Goal: Task Accomplishment & Management: Use online tool/utility

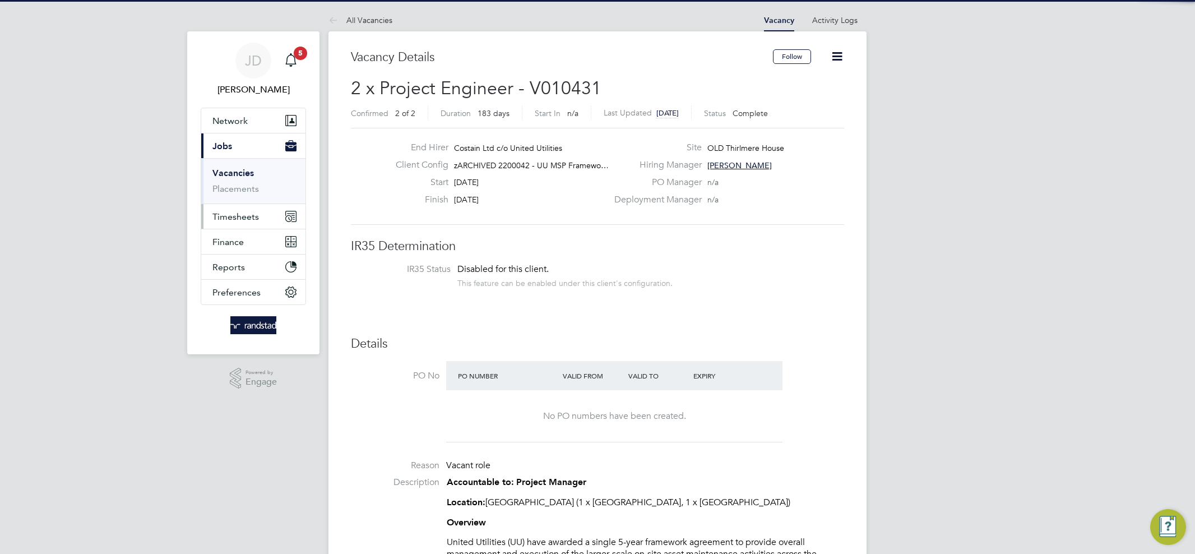
click at [267, 221] on button "Timesheets" at bounding box center [253, 216] width 104 height 25
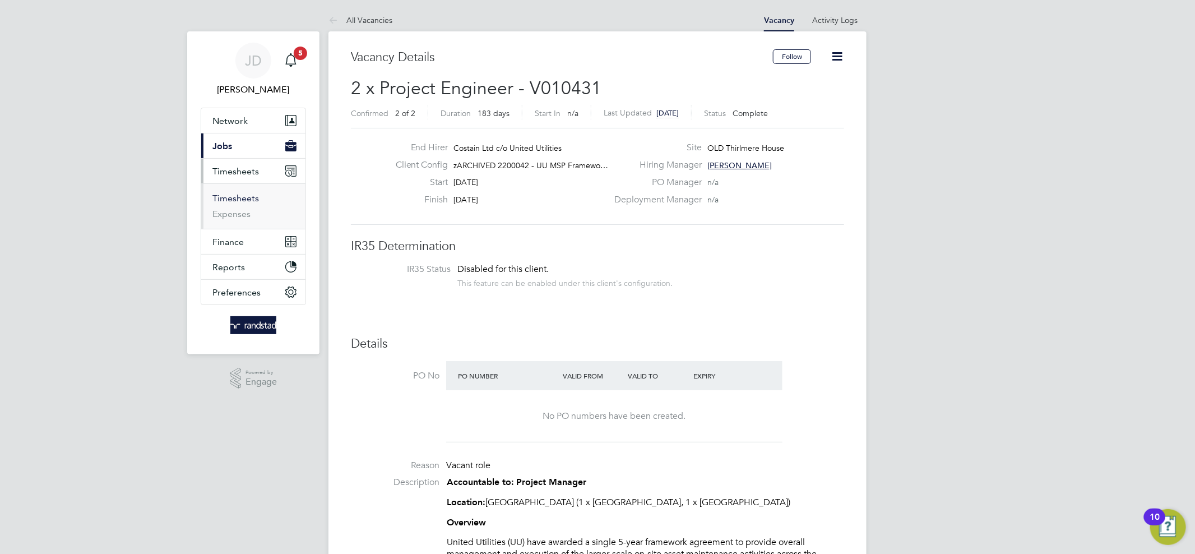
click at [236, 199] on link "Timesheets" at bounding box center [236, 198] width 47 height 11
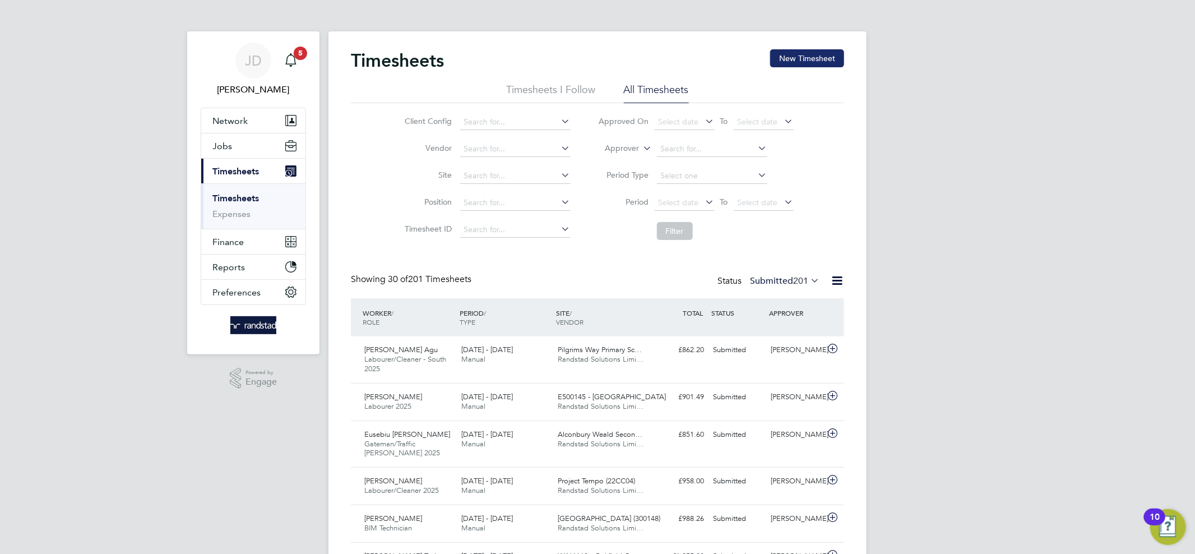
click at [804, 54] on button "New Timesheet" at bounding box center [807, 58] width 74 height 18
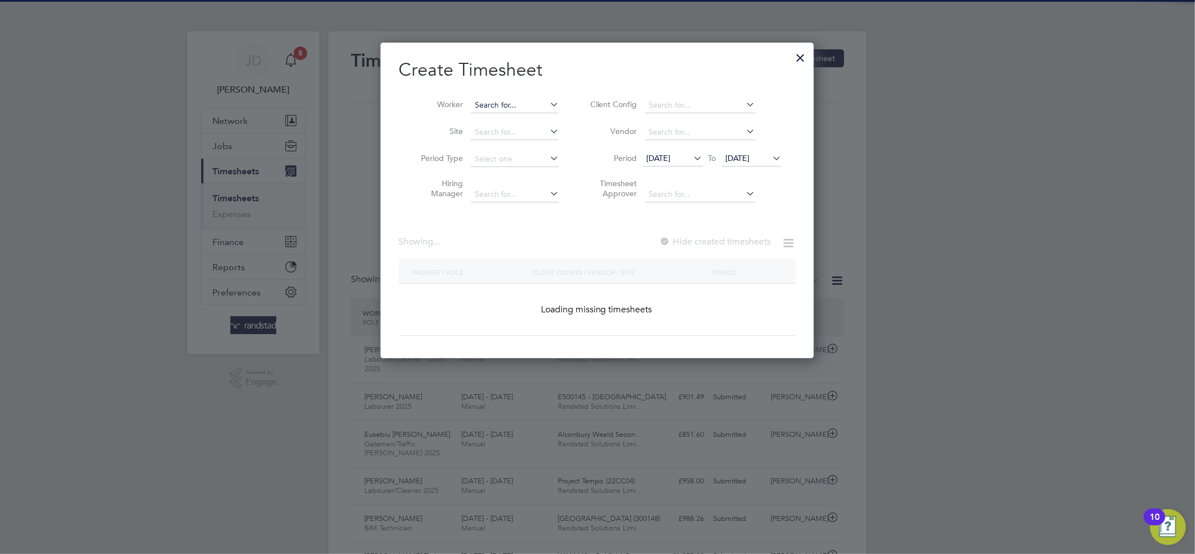
click at [504, 98] on input at bounding box center [515, 106] width 88 height 16
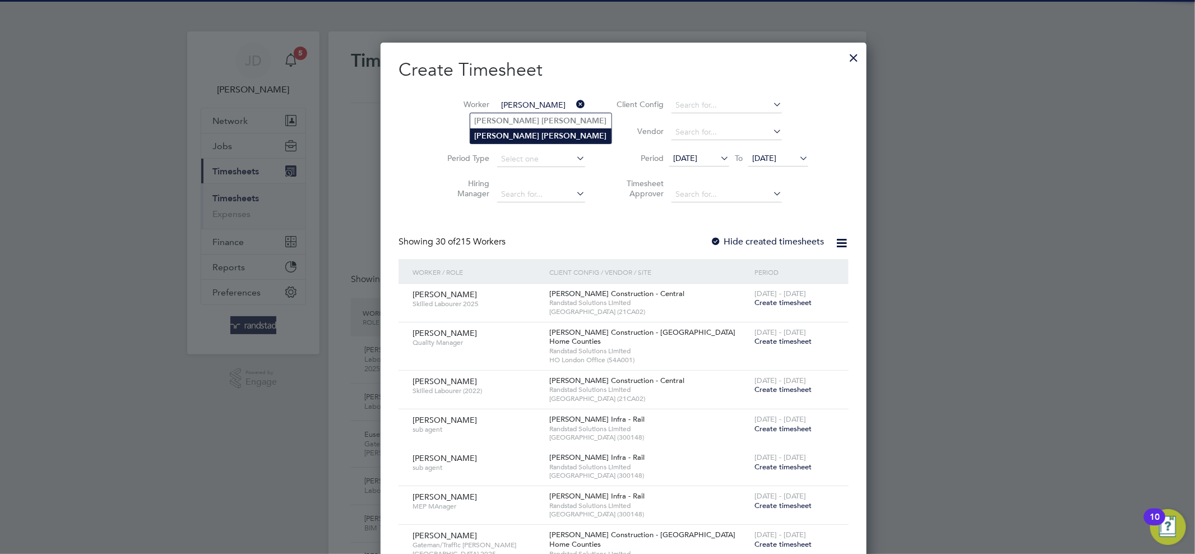
click at [542, 133] on b "[PERSON_NAME]" at bounding box center [574, 136] width 65 height 10
type input "[PERSON_NAME]"
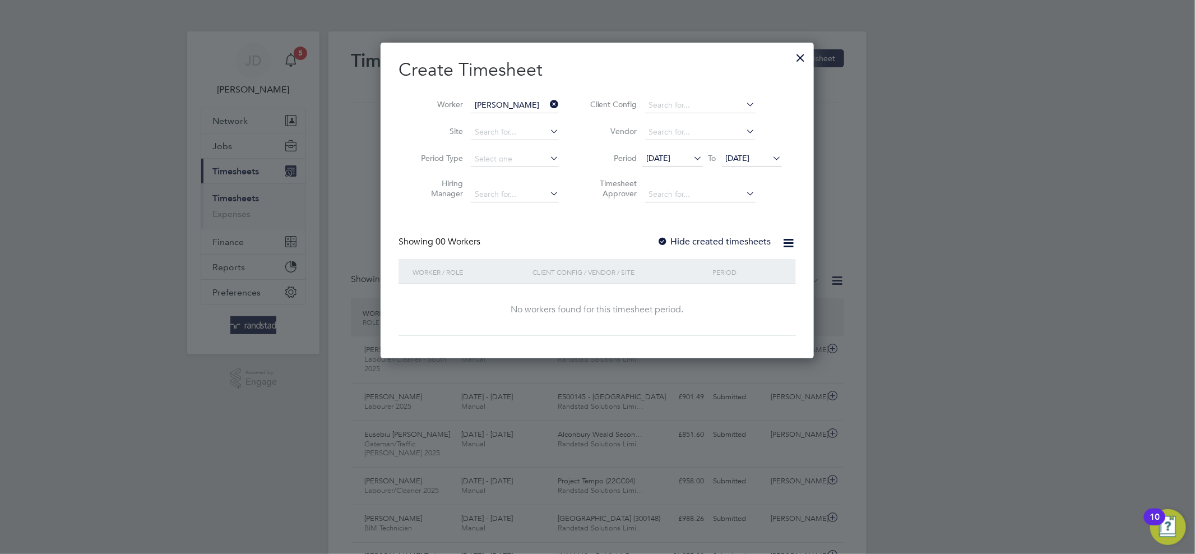
click at [699, 237] on label "Hide created timesheets" at bounding box center [715, 241] width 114 height 11
click at [750, 154] on span "[DATE]" at bounding box center [738, 158] width 24 height 10
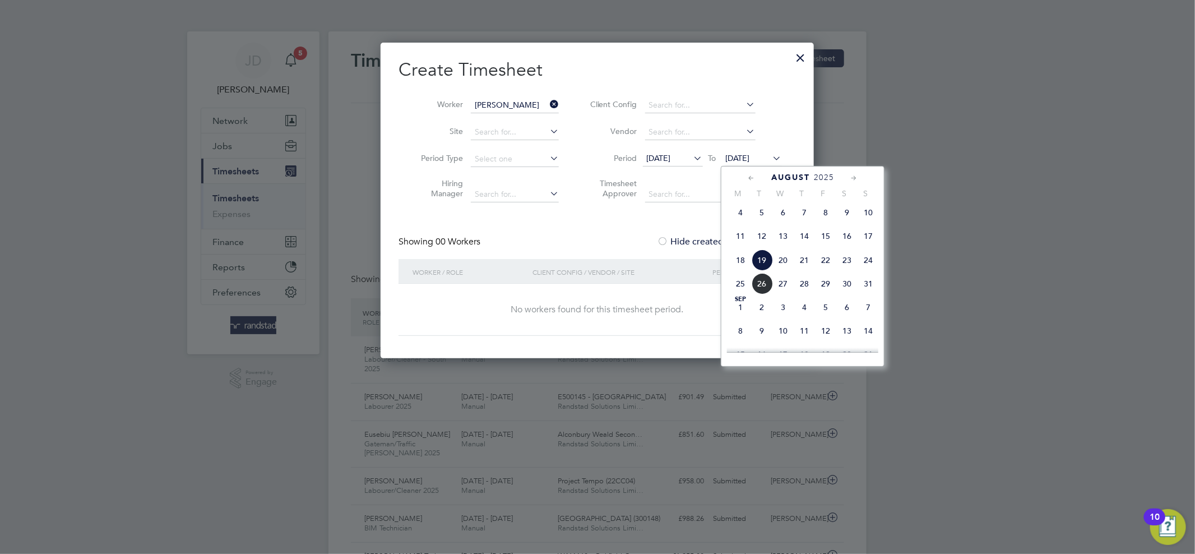
click at [862, 294] on span "31" at bounding box center [868, 283] width 21 height 21
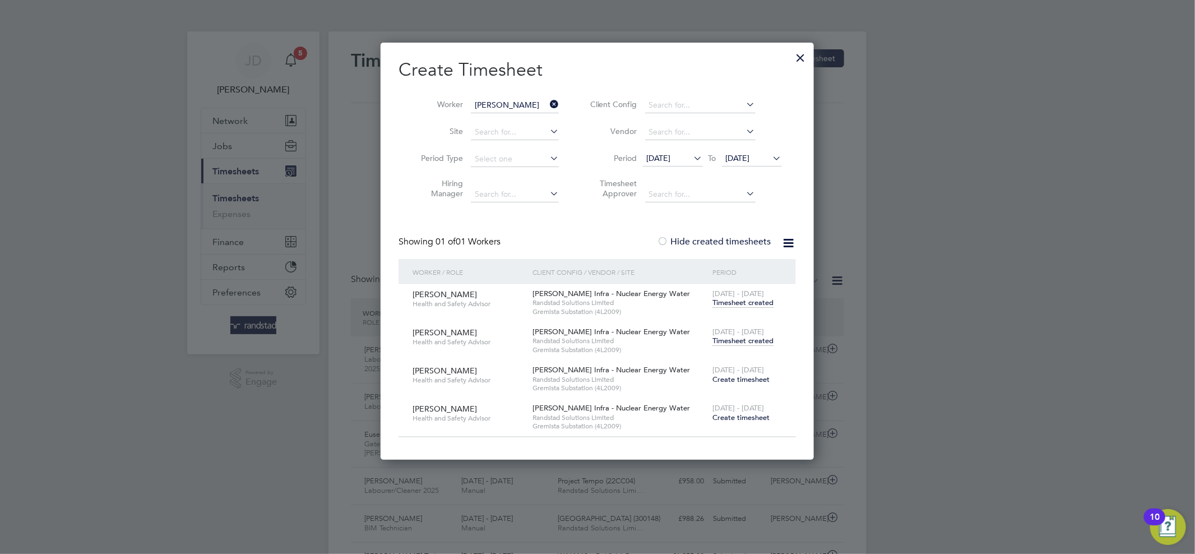
click at [745, 343] on span "Timesheet created" at bounding box center [743, 341] width 61 height 10
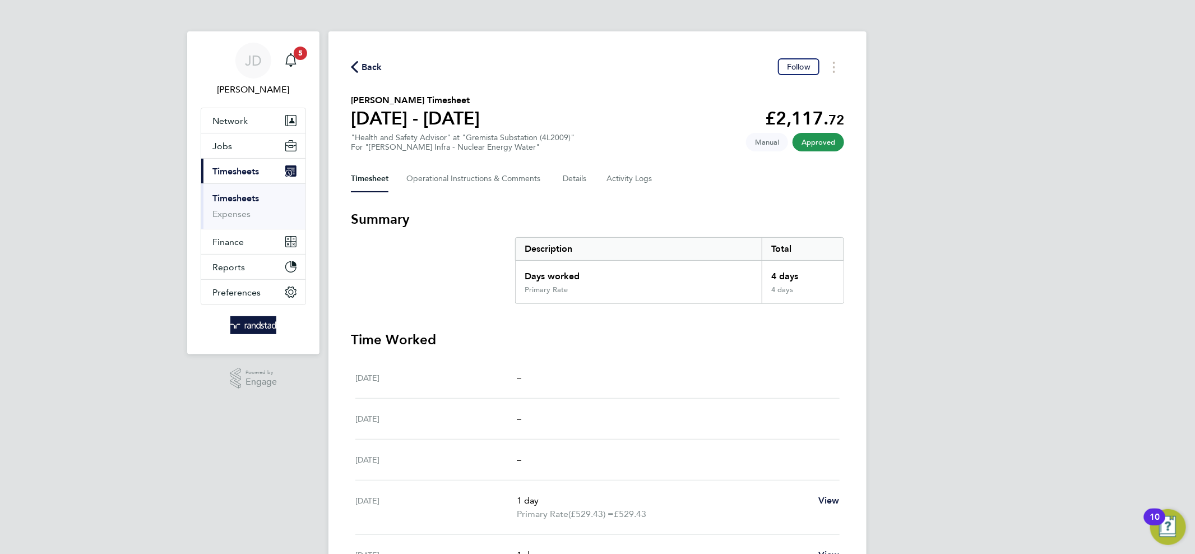
click at [246, 196] on link "Timesheets" at bounding box center [236, 198] width 47 height 11
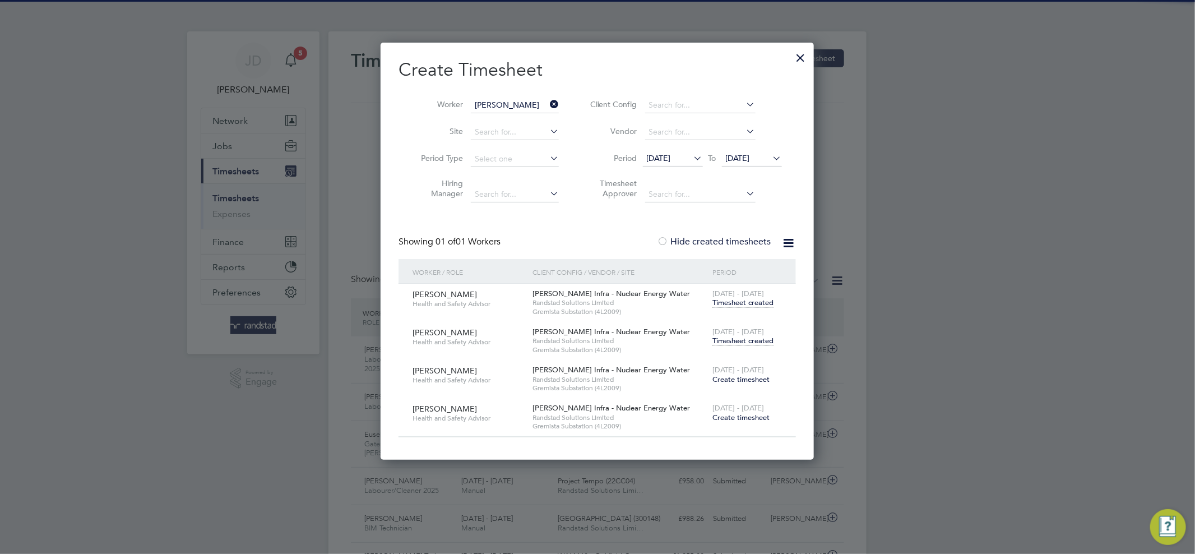
click at [547, 101] on input "[PERSON_NAME]" at bounding box center [515, 106] width 88 height 16
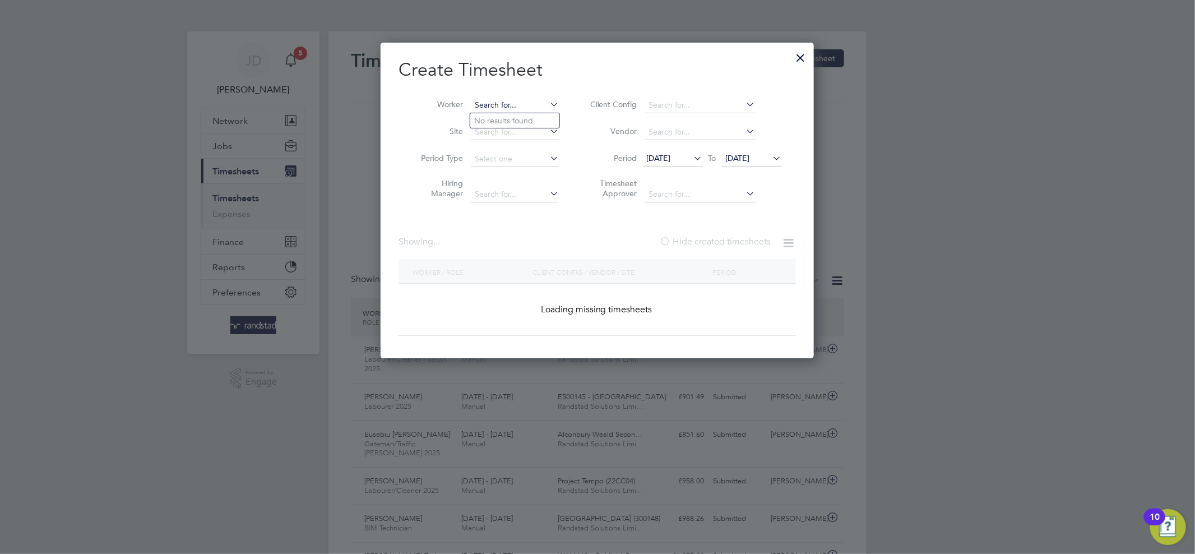
click at [539, 103] on input at bounding box center [515, 106] width 88 height 16
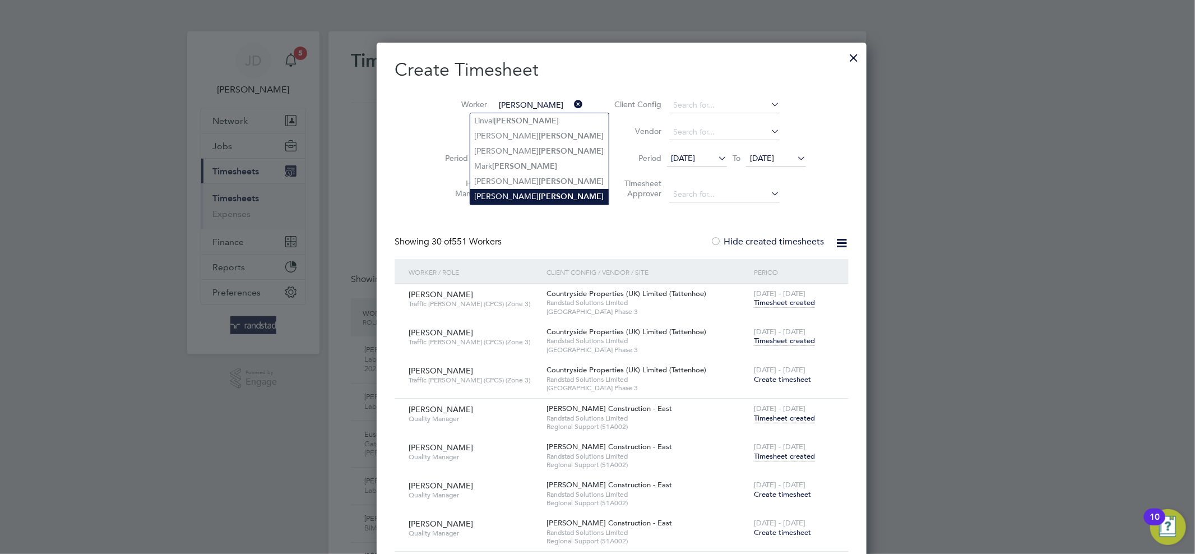
click at [539, 200] on b "[PERSON_NAME]" at bounding box center [571, 197] width 65 height 10
type input "[PERSON_NAME]"
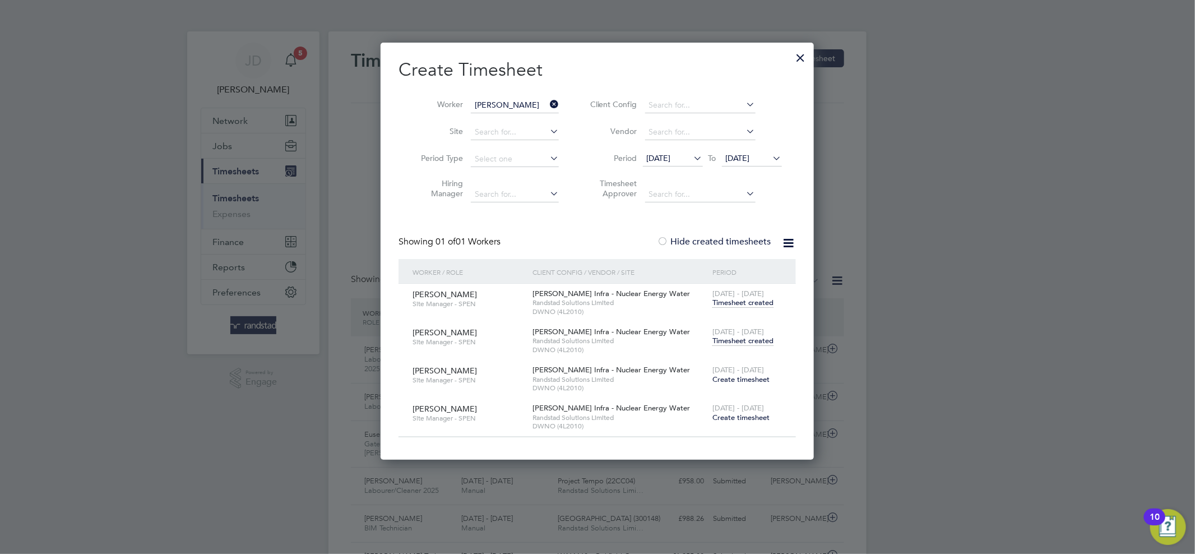
click at [731, 339] on span "Timesheet created" at bounding box center [743, 341] width 61 height 10
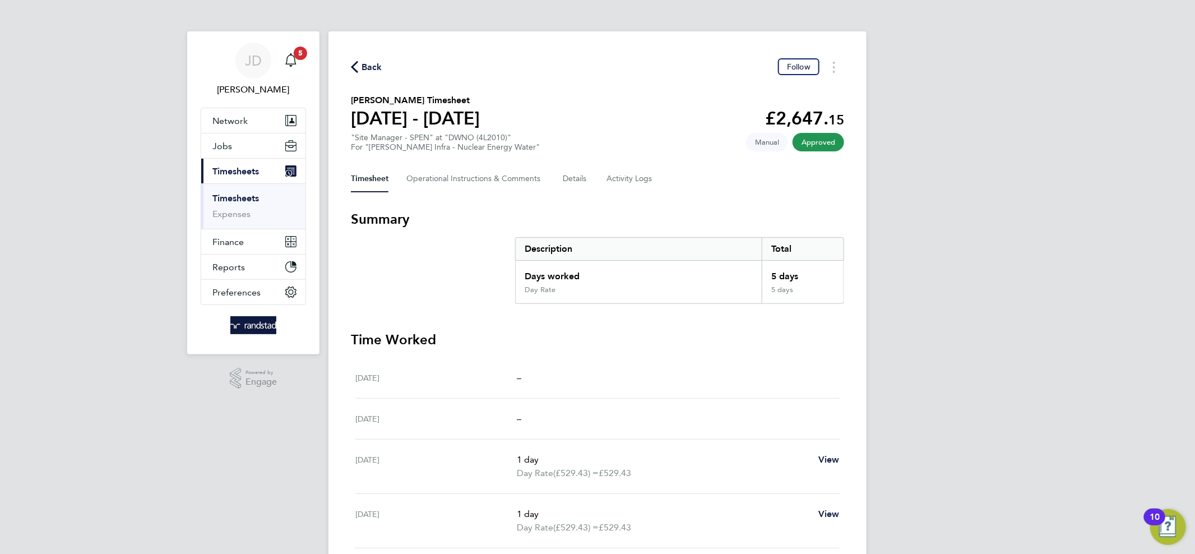
click at [232, 197] on link "Timesheets" at bounding box center [236, 198] width 47 height 11
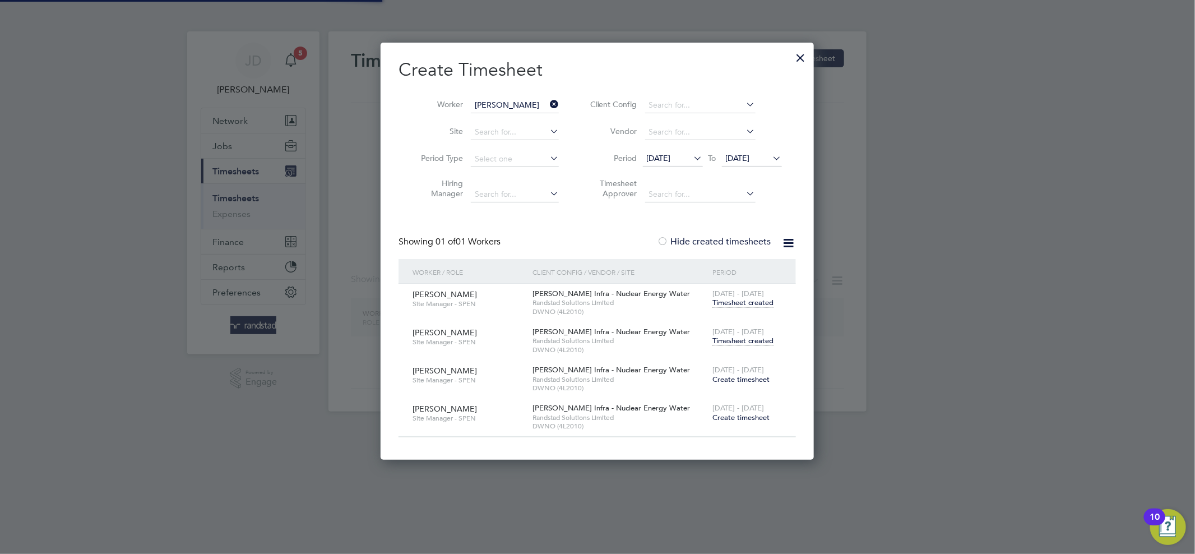
scroll to position [417, 434]
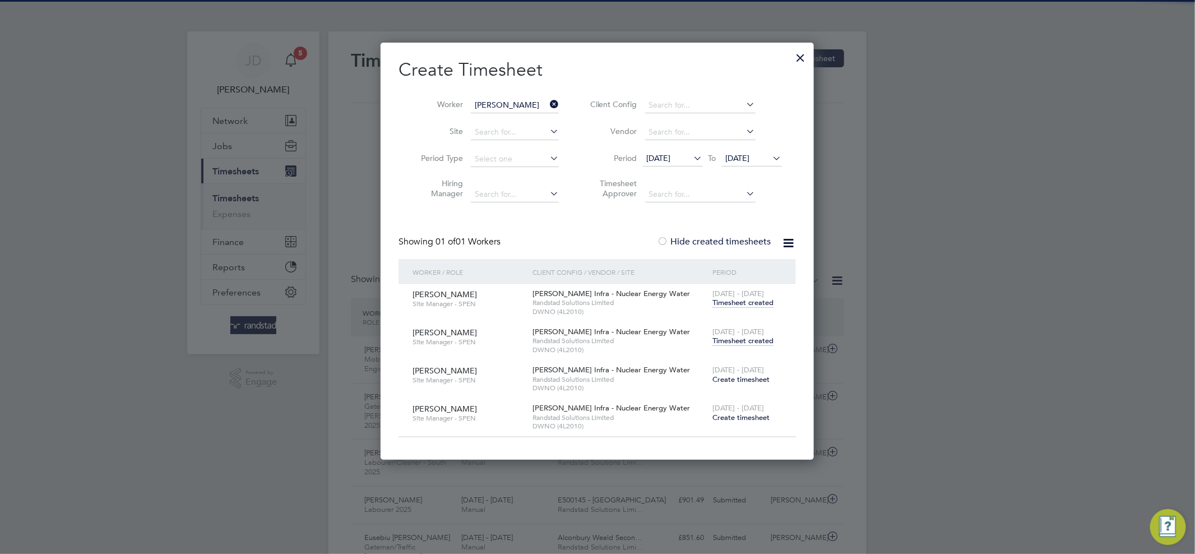
click at [548, 106] on icon at bounding box center [548, 104] width 0 height 16
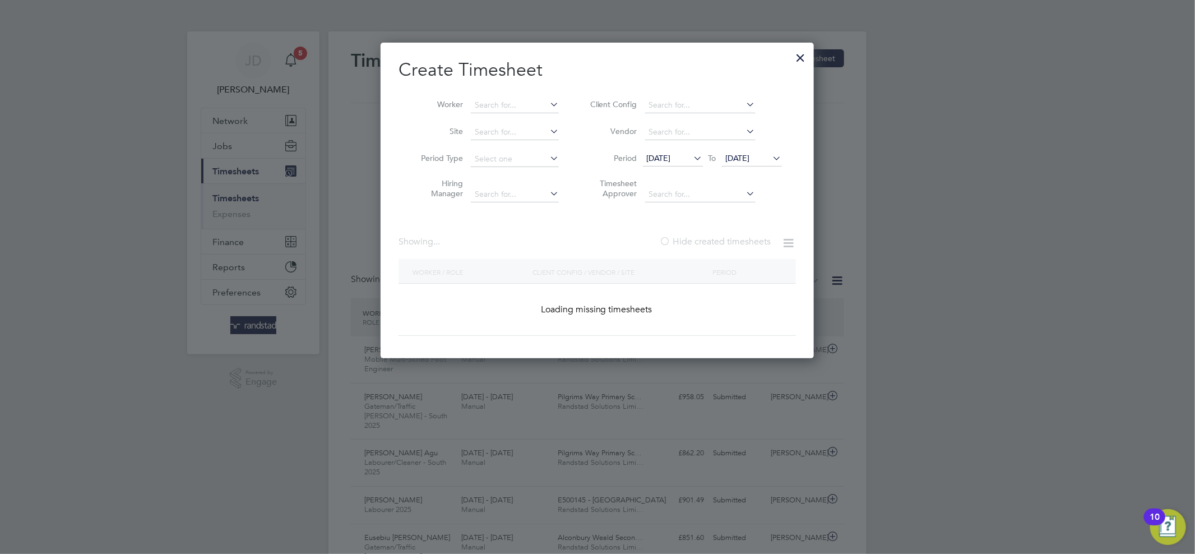
scroll to position [27, 98]
click at [501, 108] on input at bounding box center [515, 106] width 88 height 16
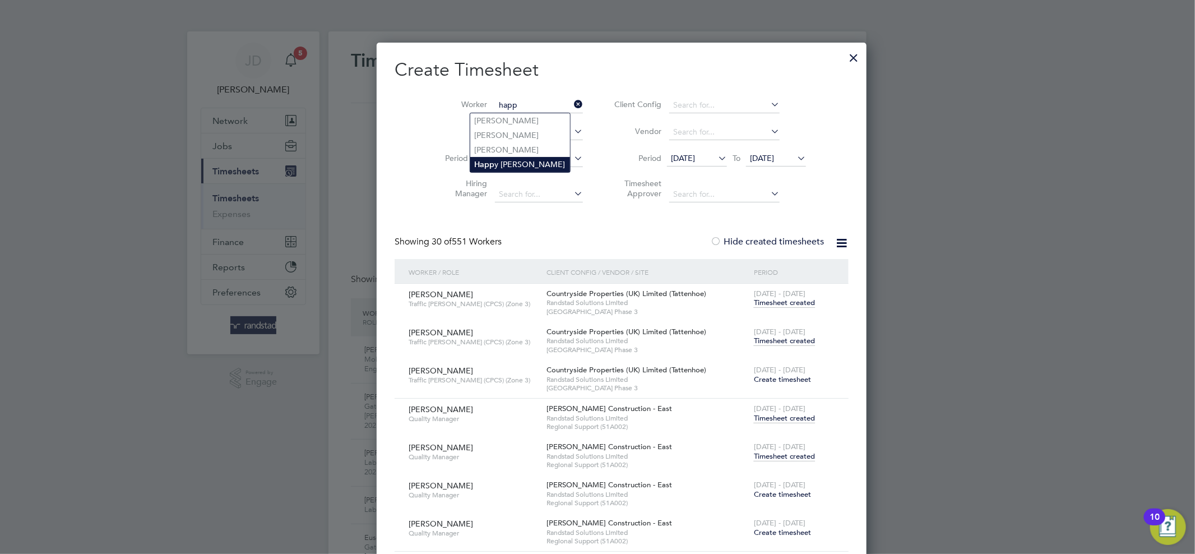
type input "Happy [PERSON_NAME]"
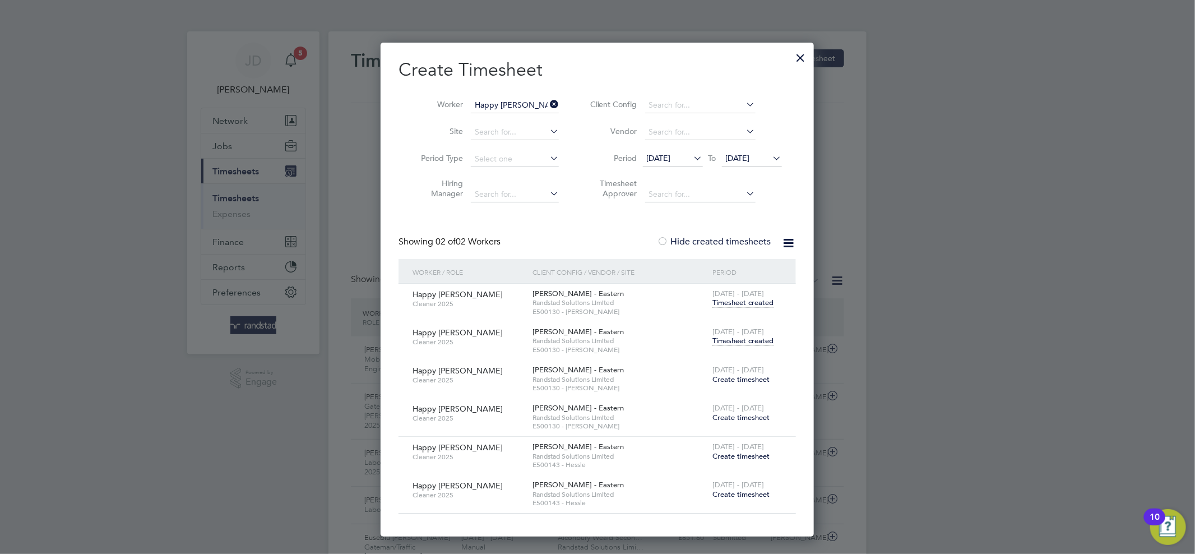
click at [746, 339] on span "Timesheet created" at bounding box center [743, 341] width 61 height 10
